Goal: Check status: Check status

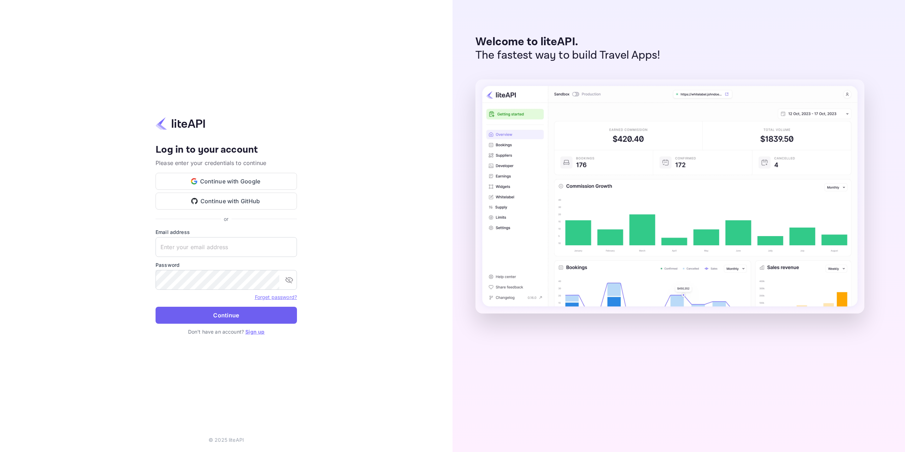
type input "[EMAIL_ADDRESS][DOMAIN_NAME]"
click at [227, 314] on button "Continue" at bounding box center [225, 315] width 141 height 17
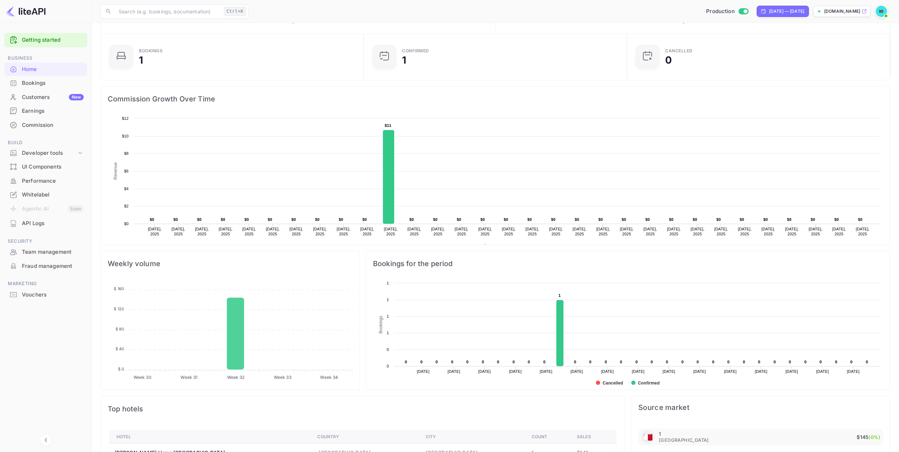
scroll to position [84, 0]
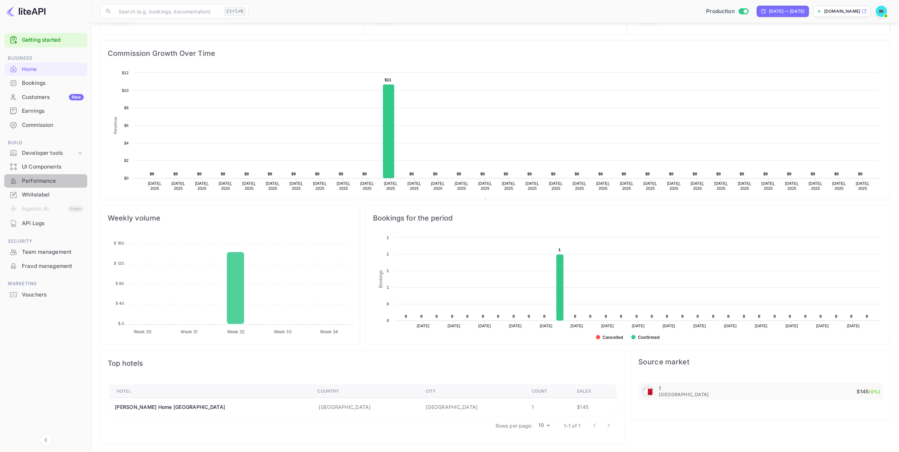
click at [52, 182] on div "Performance" at bounding box center [53, 181] width 62 height 8
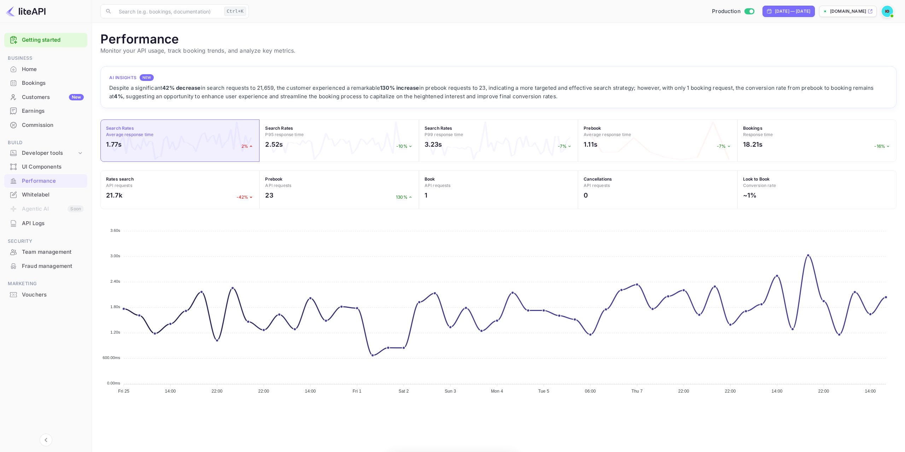
scroll to position [177, 790]
click at [775, 13] on div "Jul 25, 2025 — Aug 24, 2025" at bounding box center [792, 11] width 35 height 6
select select "6"
select select "2025"
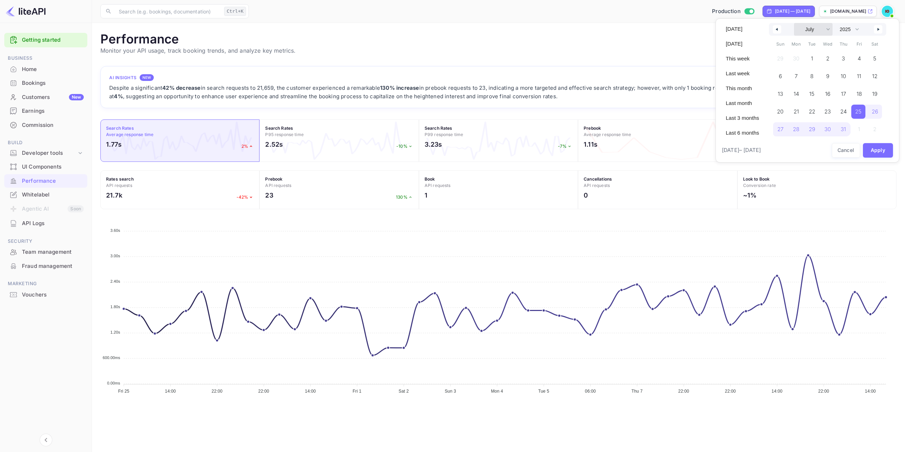
click at [809, 35] on select "January February March April May June July August September October November De…" at bounding box center [813, 29] width 39 height 13
select select "7"
click at [794, 23] on select "January February March April May June July August September October November De…" at bounding box center [813, 29] width 39 height 13
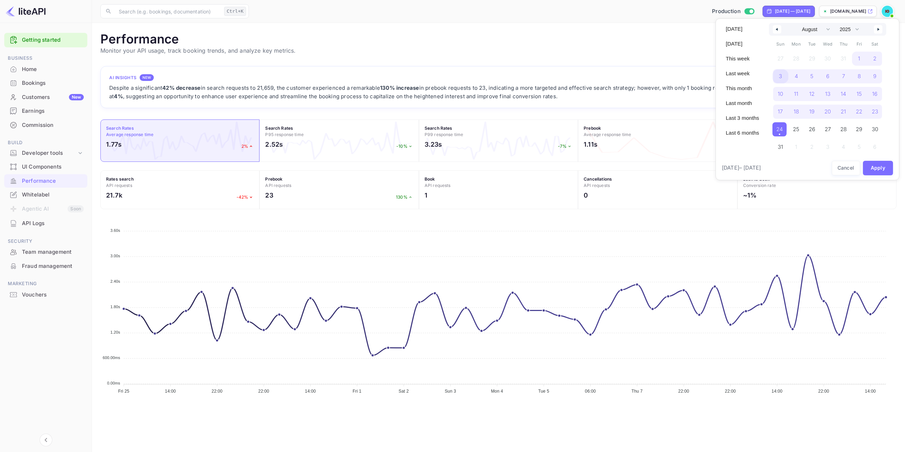
click at [777, 78] on span "3" at bounding box center [780, 76] width 16 height 14
click at [779, 125] on span "24" at bounding box center [779, 129] width 6 height 13
click at [880, 167] on button "Apply" at bounding box center [878, 168] width 30 height 14
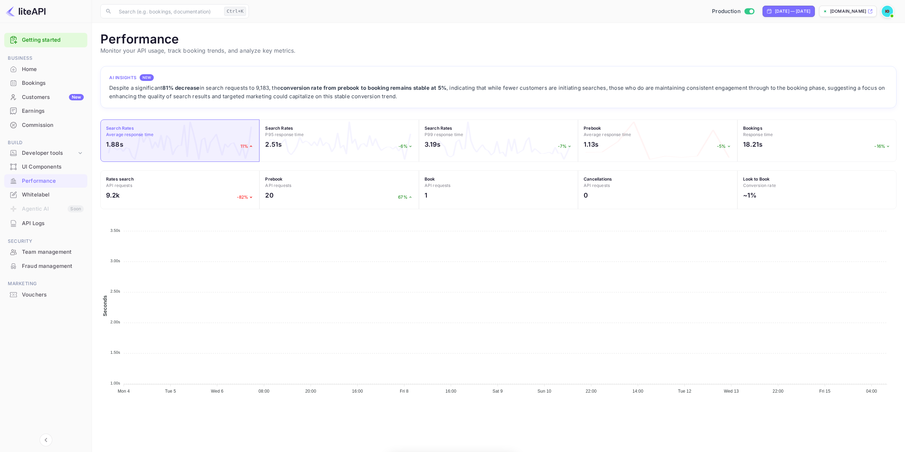
scroll to position [177, 790]
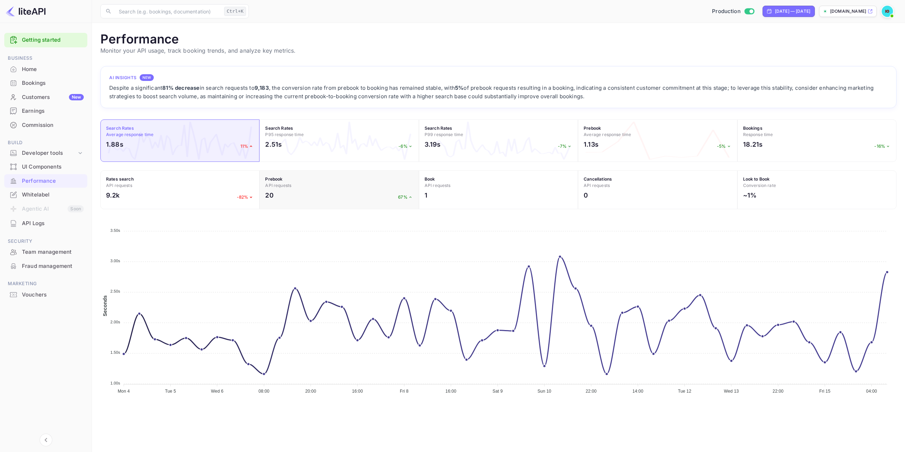
click at [292, 183] on h4 "Prebook API requests" at bounding box center [339, 182] width 148 height 13
